Goal: Check status: Check status

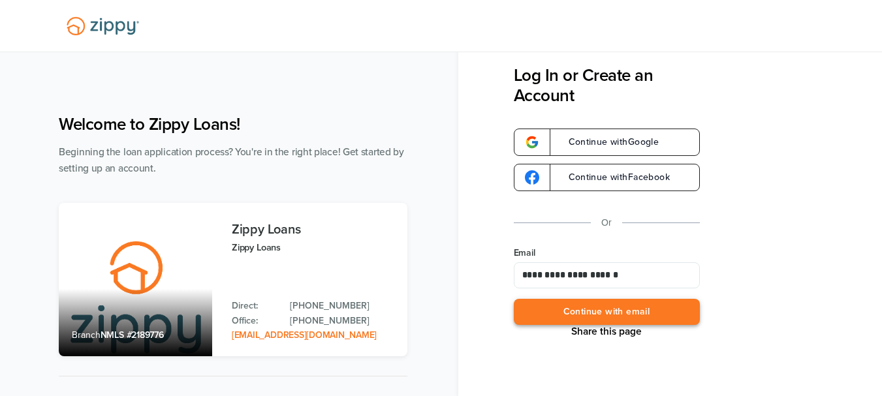
type input "**********"
click at [595, 312] on button "Continue with email" at bounding box center [607, 312] width 186 height 27
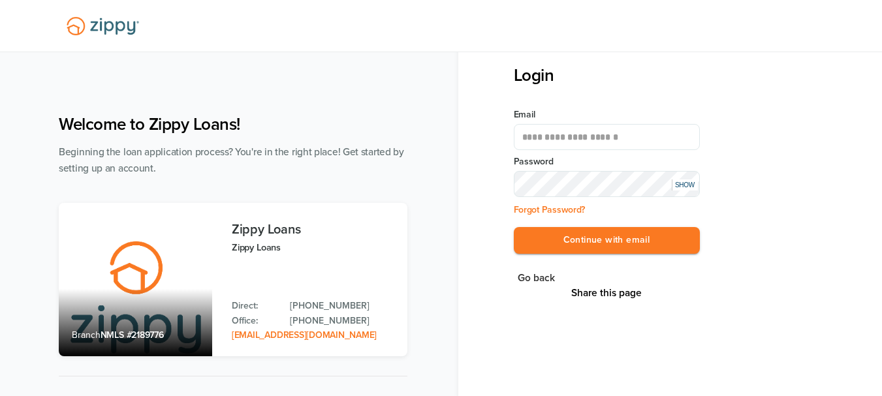
click at [514, 227] on button "Continue with email" at bounding box center [607, 240] width 186 height 27
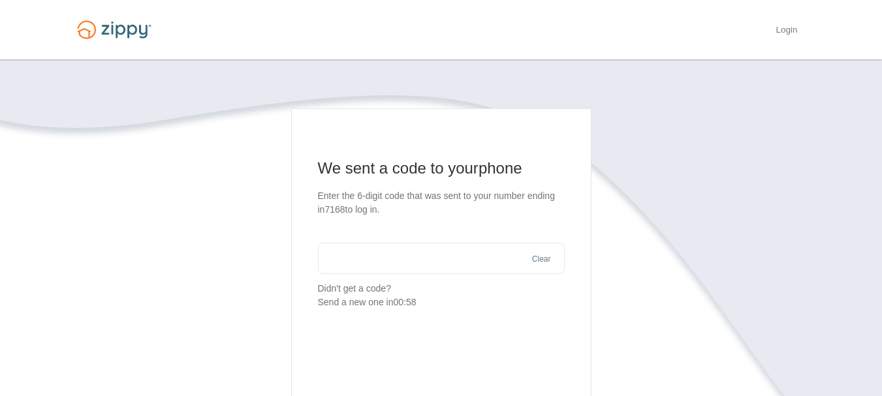
click at [345, 265] on input "text" at bounding box center [441, 258] width 247 height 31
type input "******"
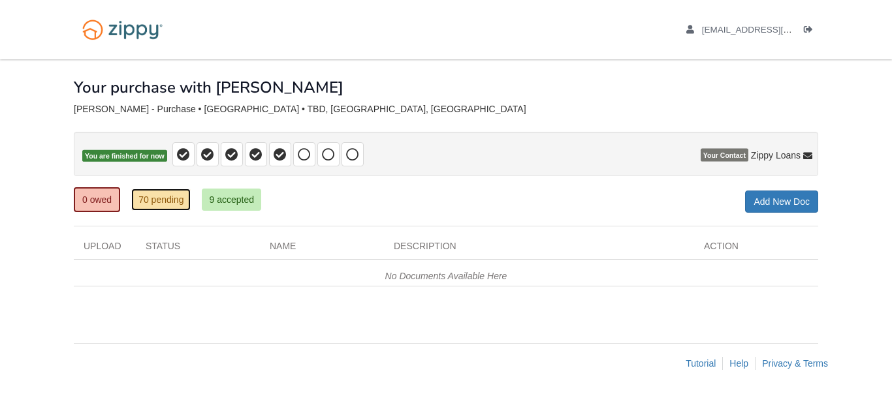
click at [180, 204] on link "70 pending" at bounding box center [160, 200] width 59 height 22
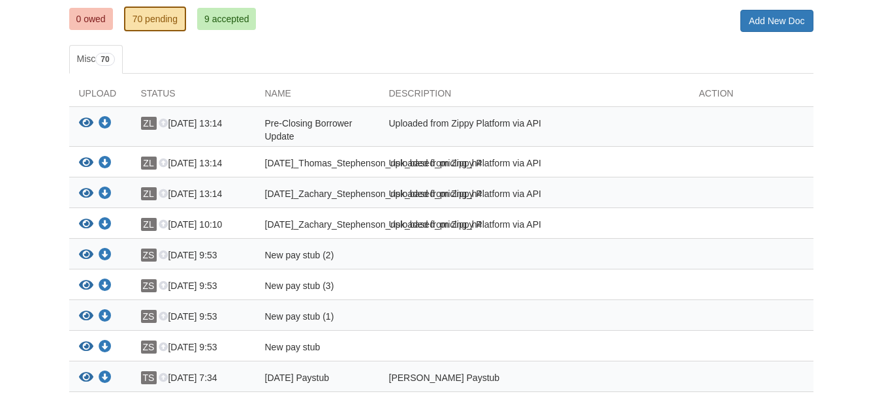
scroll to position [196, 0]
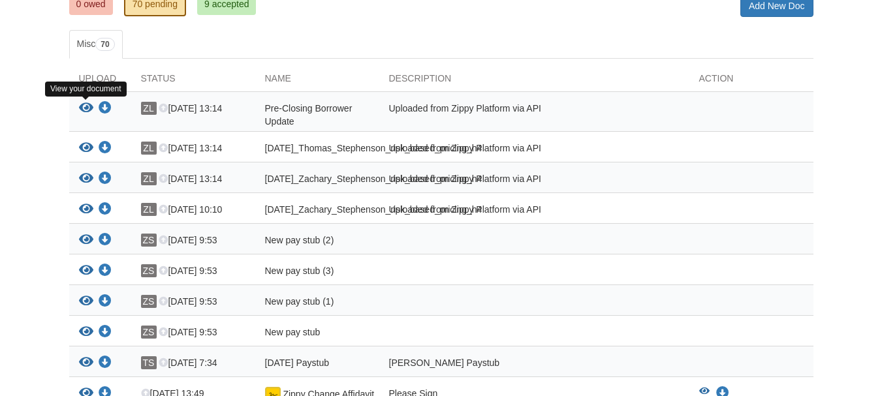
click at [82, 105] on icon "View Pre-Closing Borrower Update" at bounding box center [86, 108] width 14 height 13
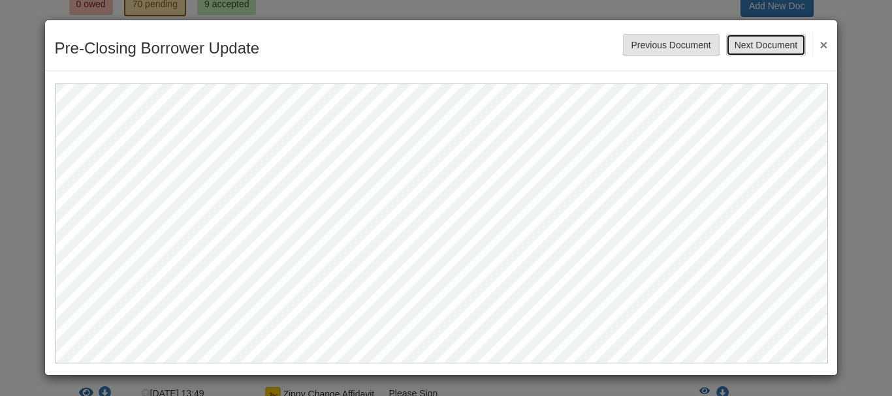
click at [772, 49] on button "Next Document" at bounding box center [766, 45] width 80 height 22
click at [755, 44] on button "Next Document" at bounding box center [766, 45] width 80 height 22
click at [760, 43] on button "Next Document" at bounding box center [766, 45] width 80 height 22
drag, startPoint x: 761, startPoint y: 46, endPoint x: 764, endPoint y: 61, distance: 16.0
click at [761, 46] on button "Next Document" at bounding box center [766, 45] width 80 height 22
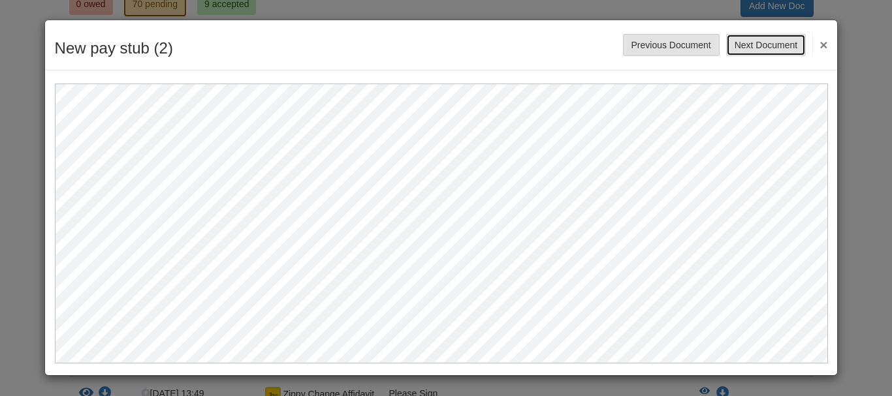
click at [771, 39] on button "Next Document" at bounding box center [766, 45] width 80 height 22
click at [770, 45] on button "Next Document" at bounding box center [766, 45] width 80 height 22
click at [776, 46] on button "Next Document" at bounding box center [766, 45] width 80 height 22
click at [649, 46] on button "Previous Document" at bounding box center [671, 45] width 97 height 22
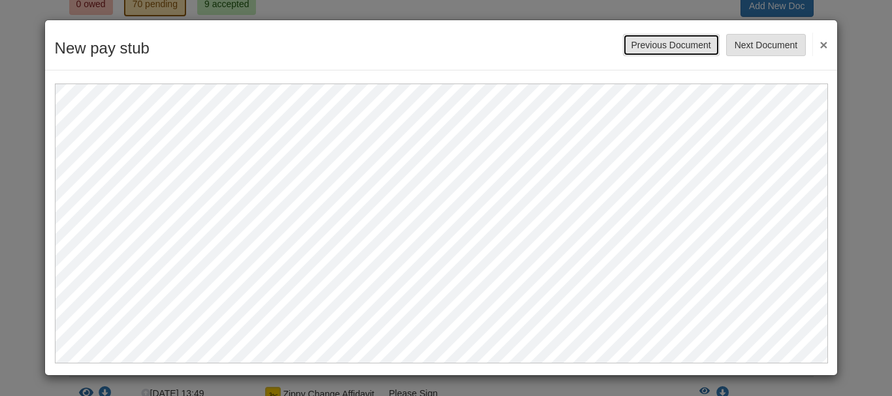
click at [662, 47] on button "Previous Document" at bounding box center [671, 45] width 97 height 22
click at [673, 41] on button "Previous Document" at bounding box center [671, 45] width 97 height 22
click at [670, 47] on button "Previous Document" at bounding box center [671, 45] width 97 height 22
click at [655, 48] on button "Previous Document" at bounding box center [671, 45] width 97 height 22
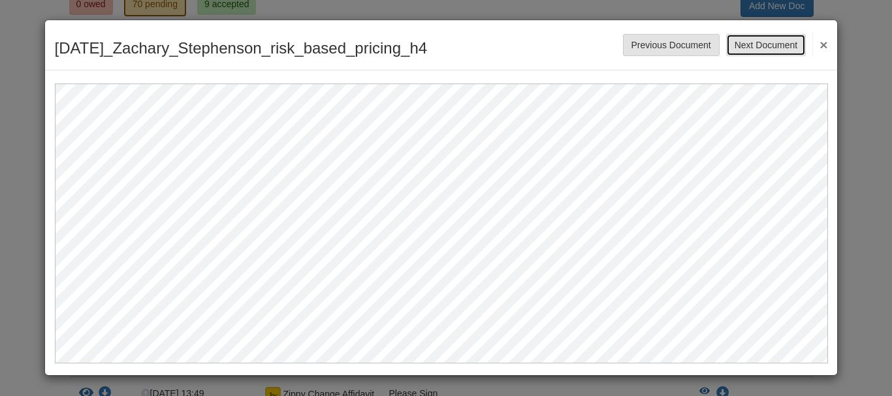
click at [768, 49] on button "Next Document" at bounding box center [766, 45] width 80 height 22
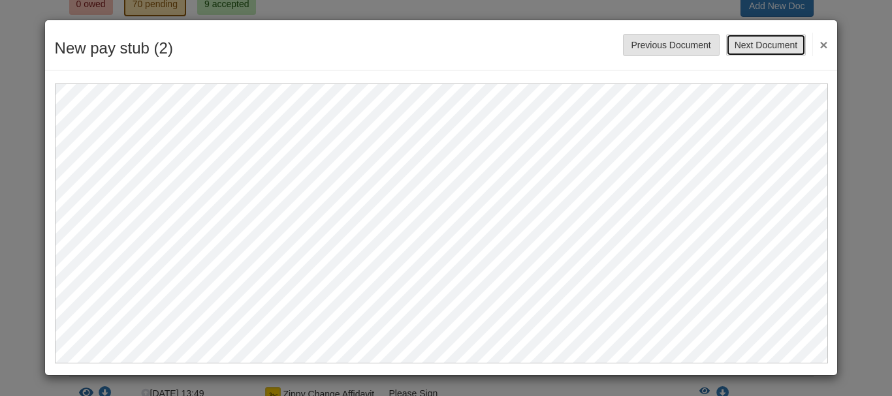
click at [767, 41] on button "Next Document" at bounding box center [766, 45] width 80 height 22
click at [765, 46] on button "Next Document" at bounding box center [766, 45] width 80 height 22
click at [778, 43] on button "Next Document" at bounding box center [766, 45] width 80 height 22
click at [764, 44] on button "Next Document" at bounding box center [766, 45] width 80 height 22
click at [777, 50] on button "Next Document" at bounding box center [766, 45] width 80 height 22
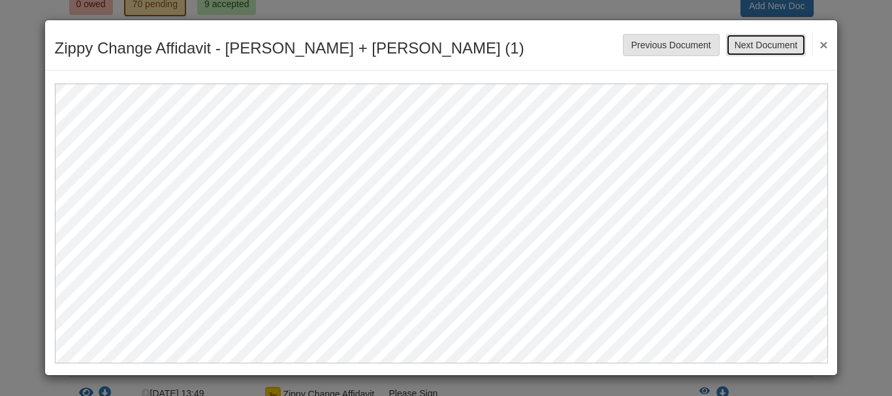
click at [768, 44] on button "Next Document" at bounding box center [766, 45] width 80 height 22
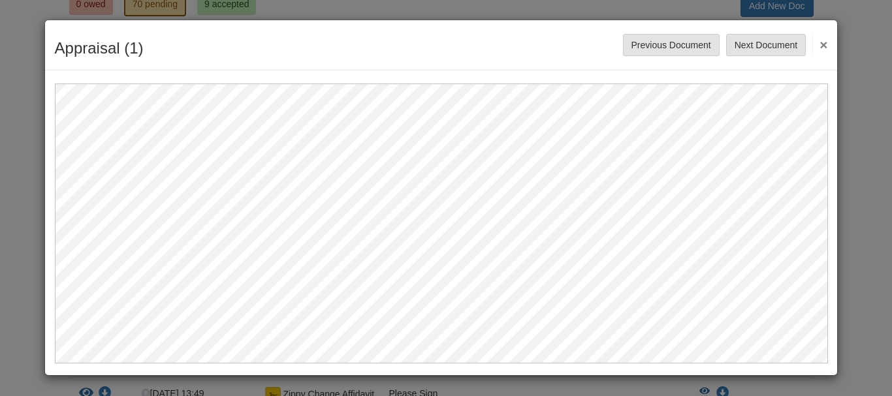
click at [822, 42] on button "×" at bounding box center [819, 45] width 15 height 24
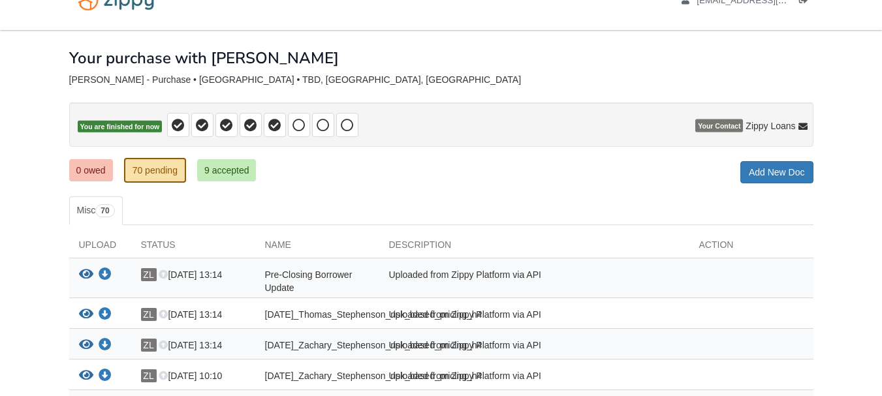
scroll to position [0, 0]
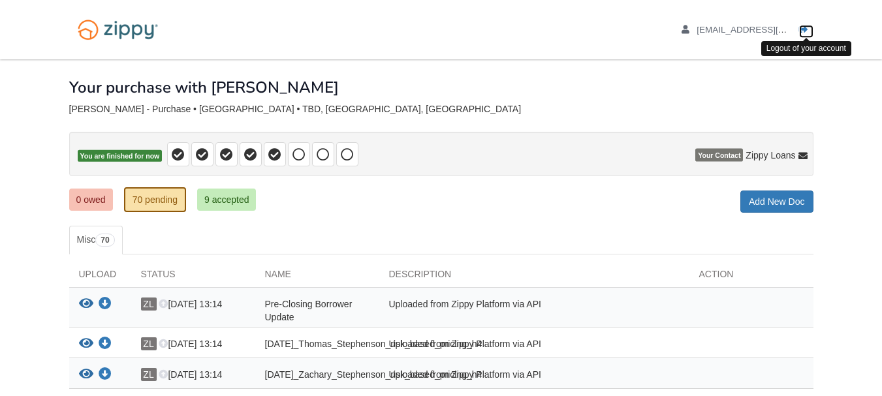
click at [802, 31] on icon "Log out" at bounding box center [803, 29] width 9 height 9
